Goal: Find specific page/section: Find specific page/section

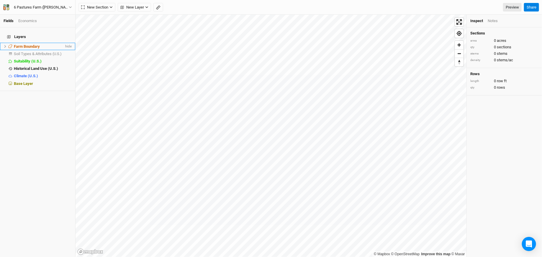
click at [17, 44] on span "Farm Boundary" at bounding box center [27, 46] width 26 height 4
click at [28, 44] on span "Farm Boundary" at bounding box center [27, 46] width 26 height 4
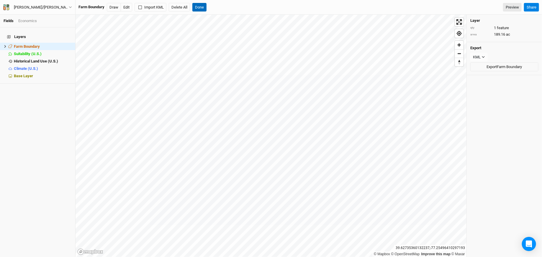
click at [199, 8] on button "Done" at bounding box center [200, 7] width 14 height 9
